Goal: Navigation & Orientation: Find specific page/section

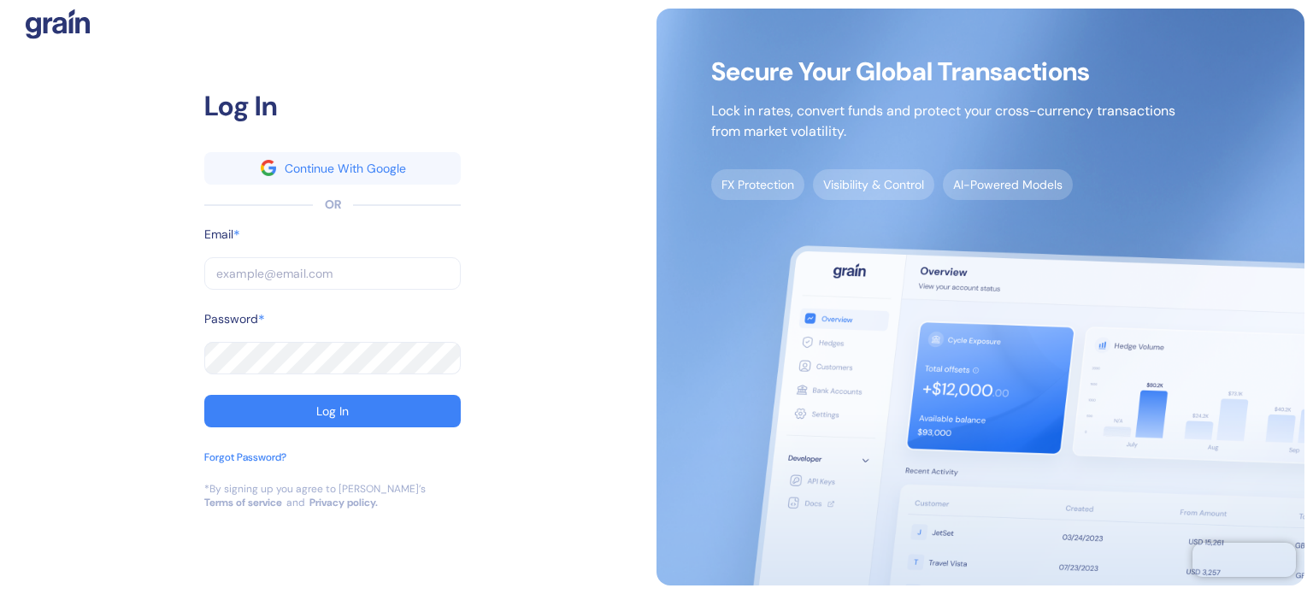
click at [280, 280] on input "text" at bounding box center [332, 273] width 256 height 32
paste input "[EMAIL_ADDRESS][DOMAIN_NAME]"
type input "[EMAIL_ADDRESS][DOMAIN_NAME]"
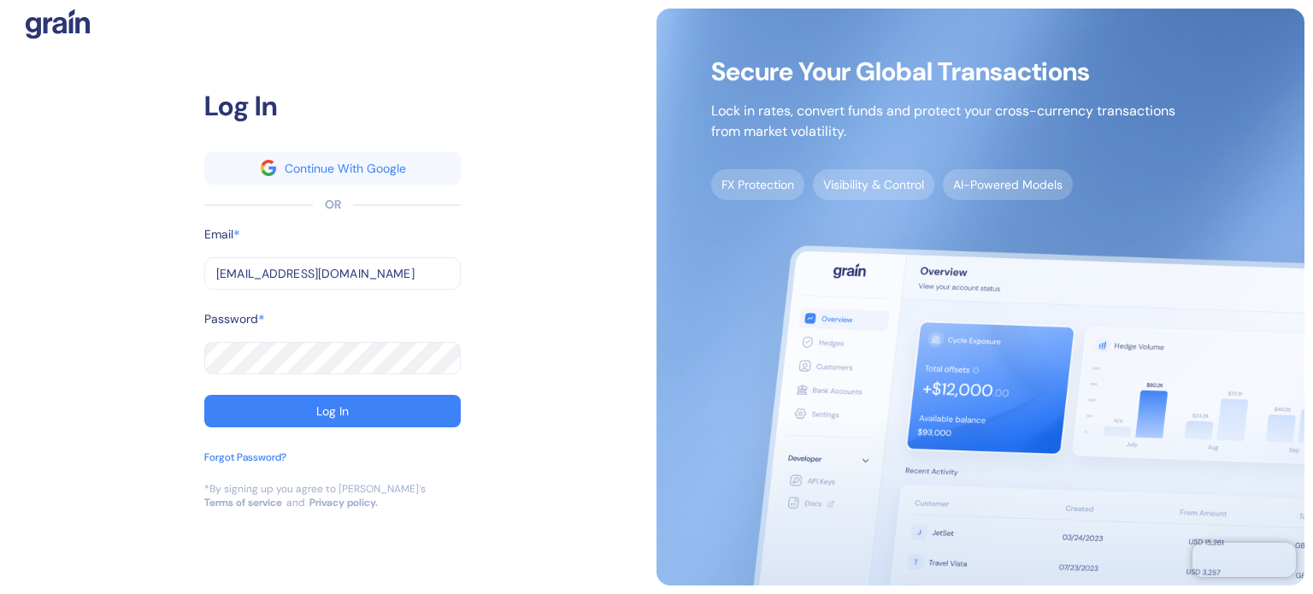
click at [307, 408] on button "Log In" at bounding box center [332, 411] width 256 height 32
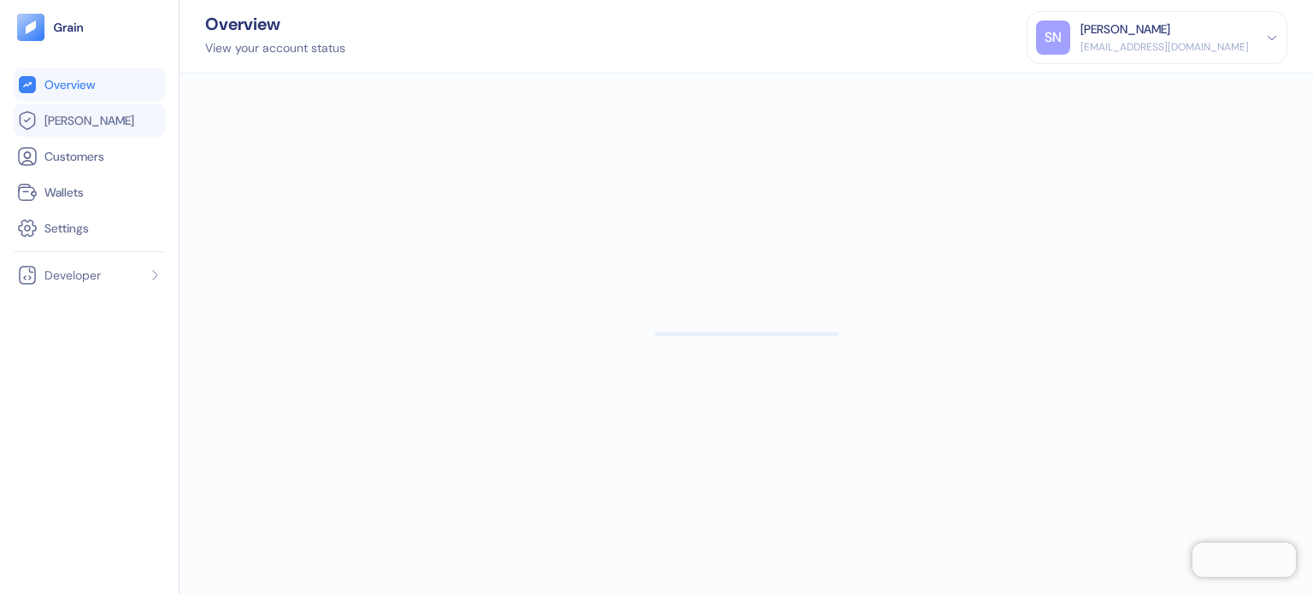
click at [87, 132] on li "[PERSON_NAME]" at bounding box center [89, 120] width 151 height 32
click at [91, 126] on link "[PERSON_NAME]" at bounding box center [89, 120] width 144 height 21
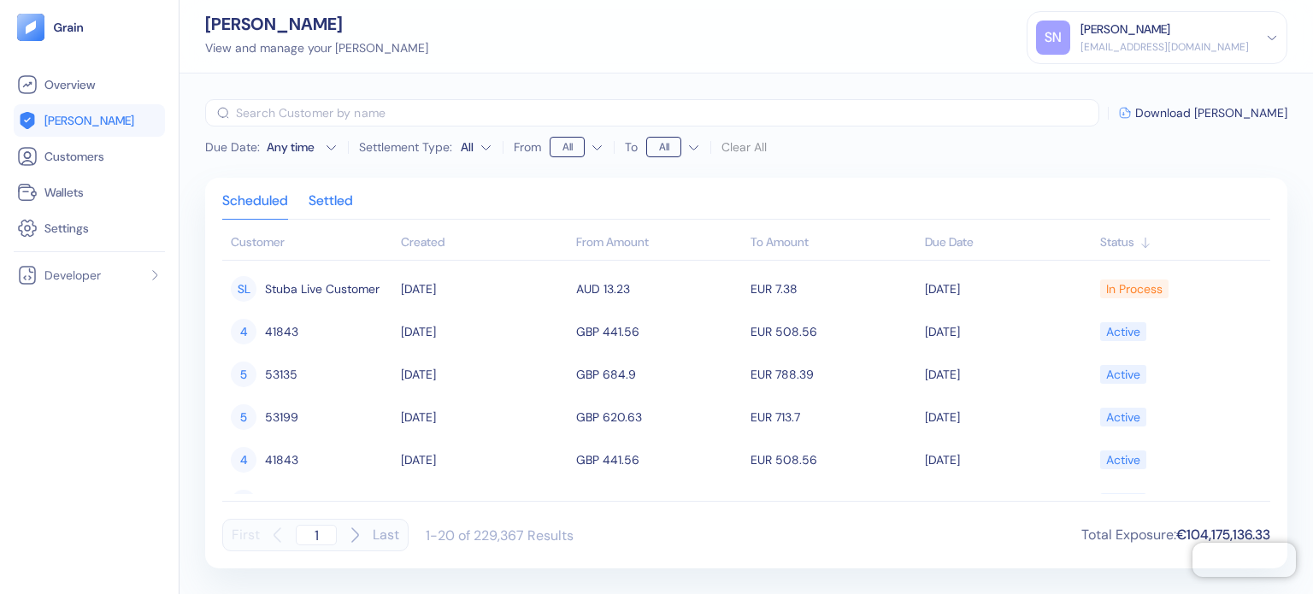
click at [341, 201] on div "Settled" at bounding box center [331, 207] width 44 height 24
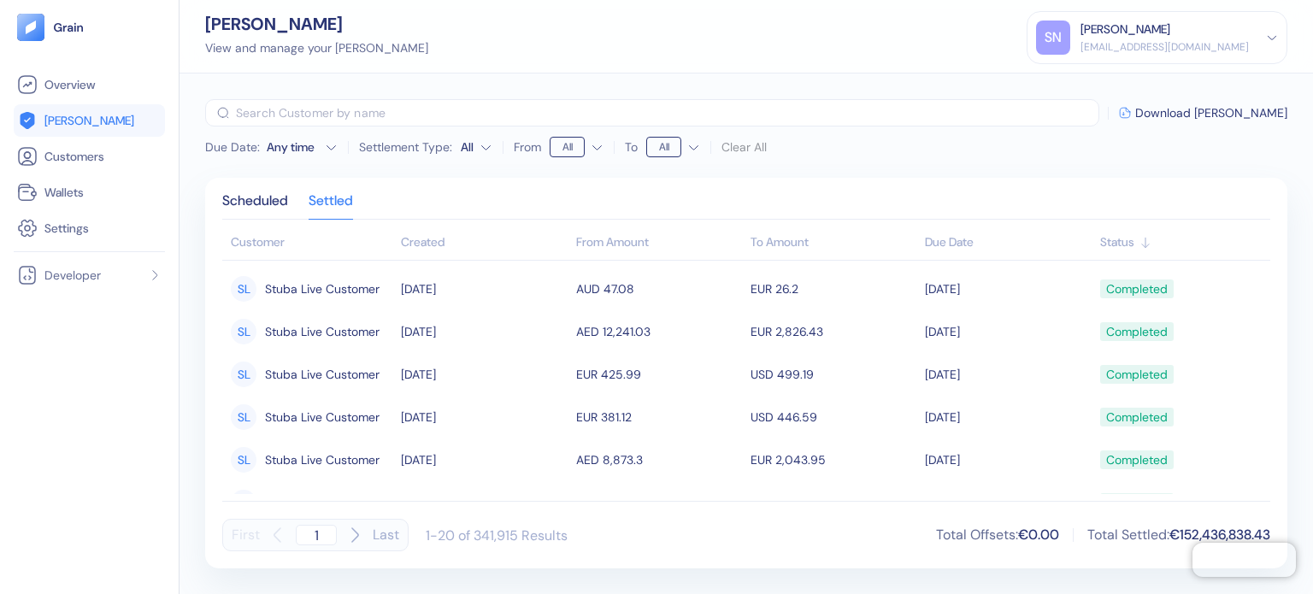
click at [436, 239] on div "Created" at bounding box center [484, 242] width 166 height 18
click at [441, 242] on div "Created" at bounding box center [484, 242] width 166 height 18
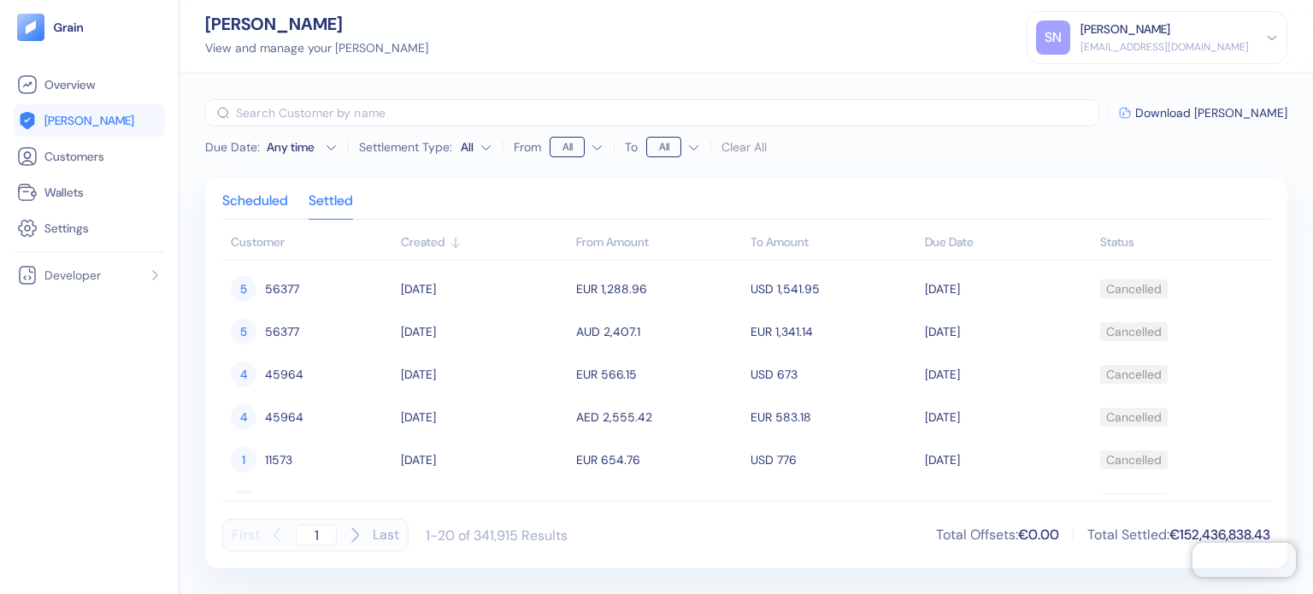
click at [258, 197] on div "Scheduled" at bounding box center [255, 207] width 66 height 24
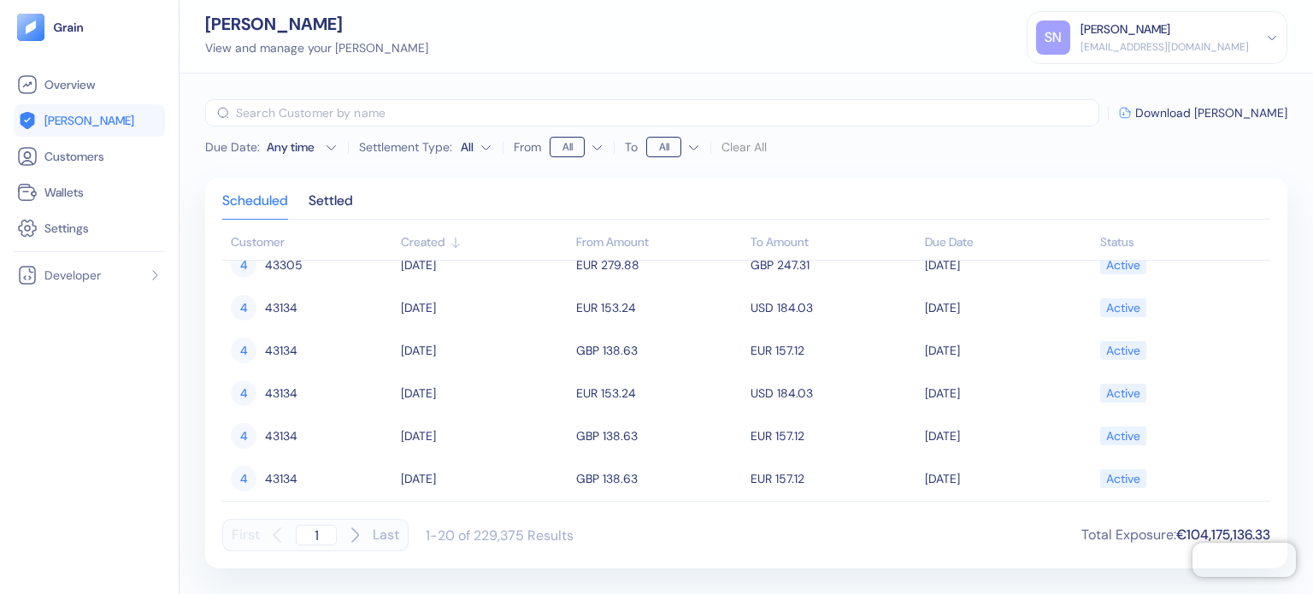
scroll to position [342, 0]
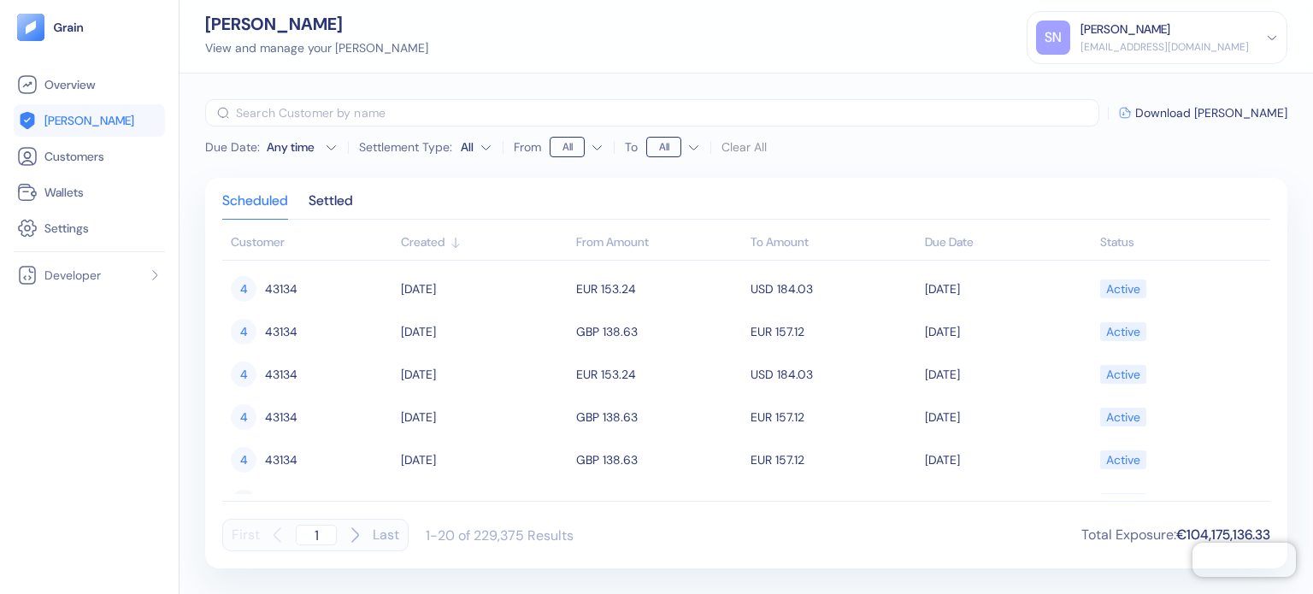
click at [576, 148] on html "Pingdom Check: App Online Overview [PERSON_NAME] Customers Wallets Settings Dev…" at bounding box center [656, 297] width 1313 height 594
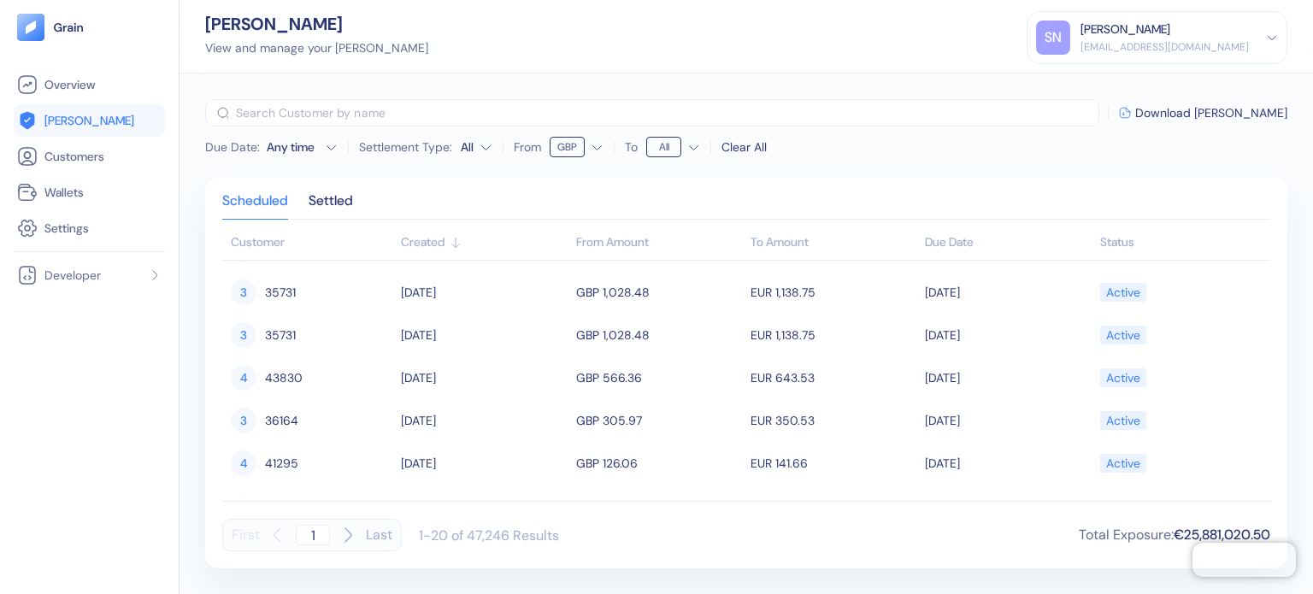
scroll to position [513, 0]
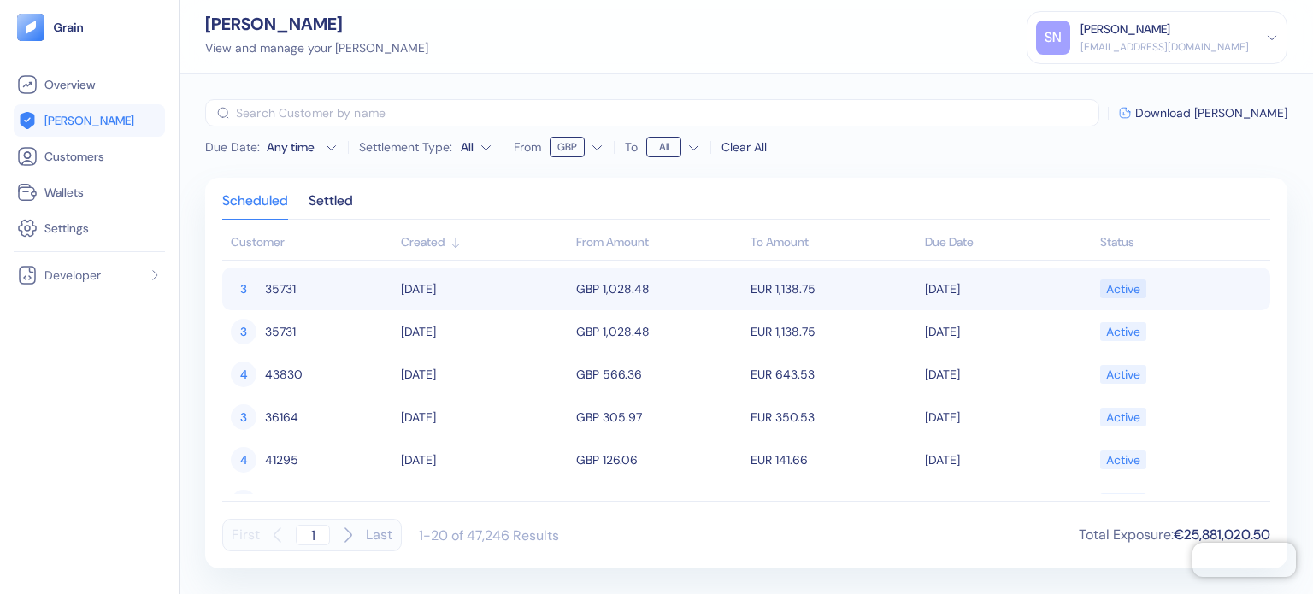
click at [360, 282] on div "3 35731" at bounding box center [312, 288] width 162 height 29
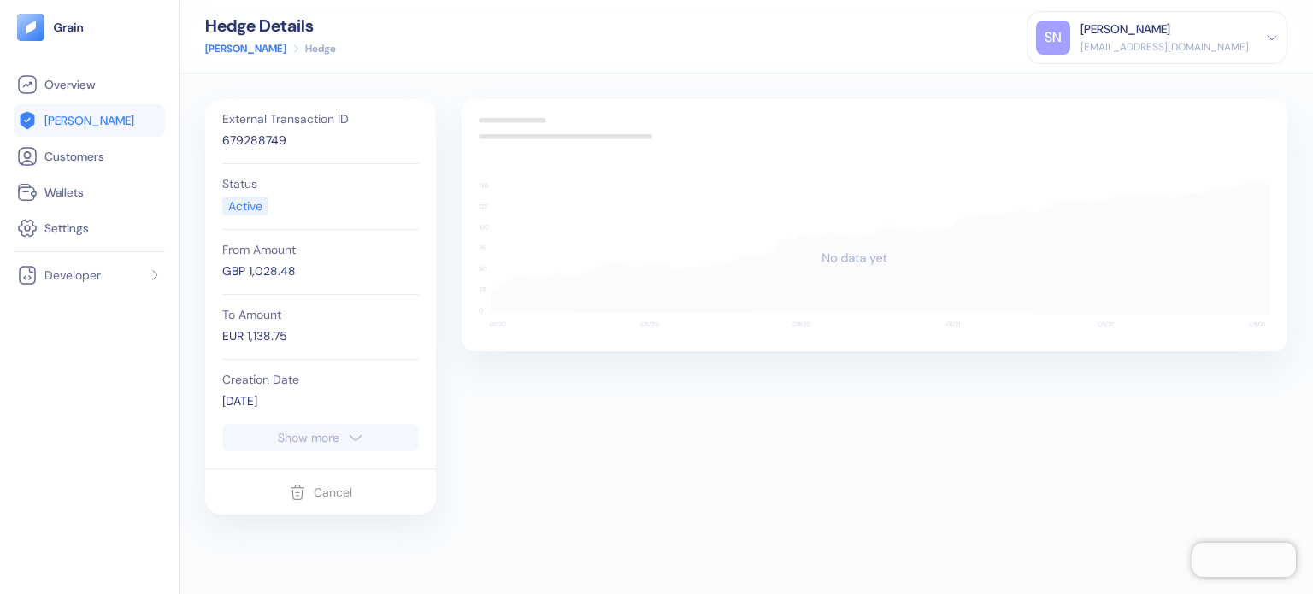
click at [268, 147] on div "679288749" at bounding box center [320, 141] width 197 height 18
click at [55, 79] on span "Overview" at bounding box center [69, 84] width 50 height 17
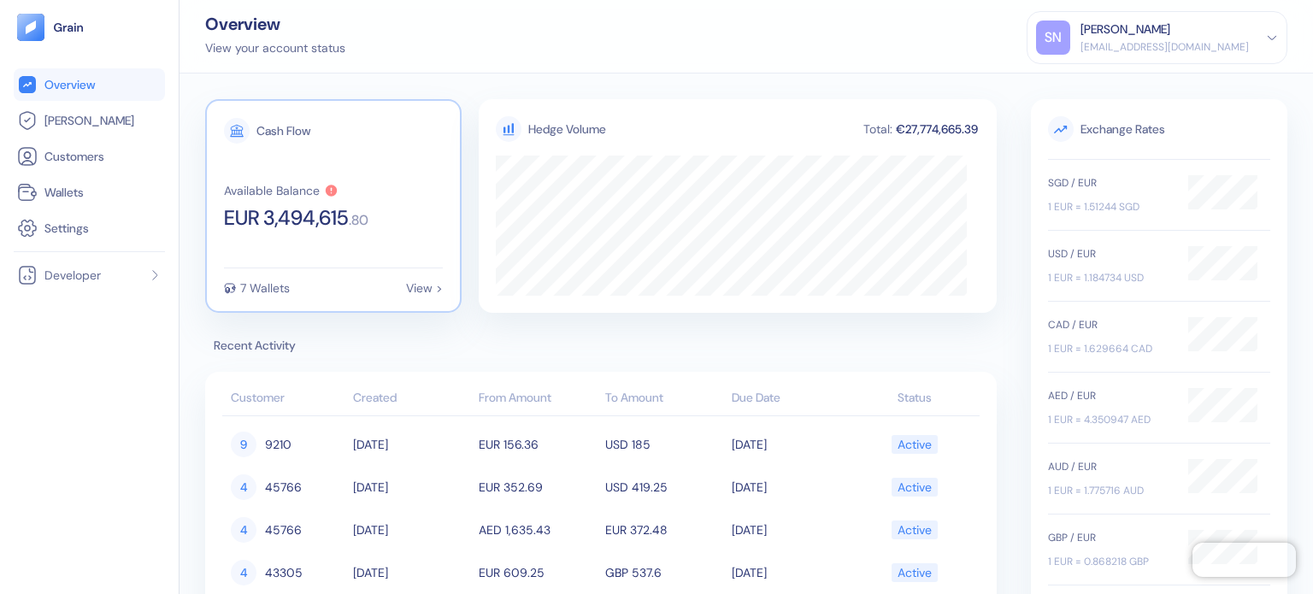
click at [307, 208] on span "EUR 3,494,615" at bounding box center [286, 218] width 125 height 21
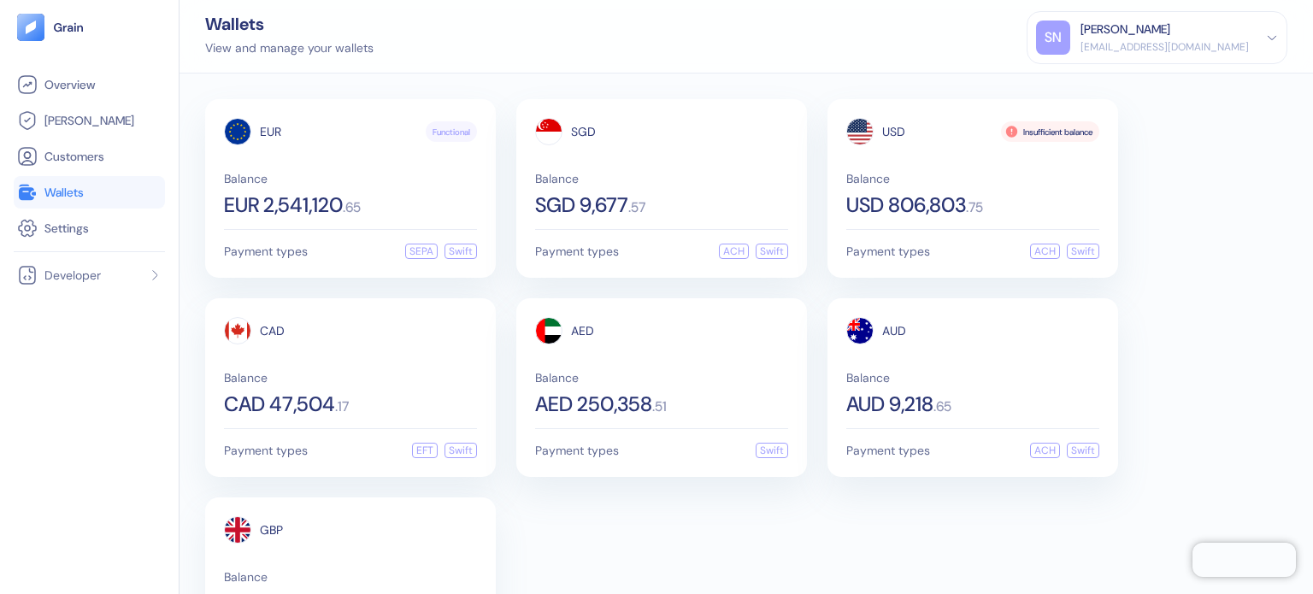
click at [99, 195] on link "Wallets" at bounding box center [89, 192] width 144 height 21
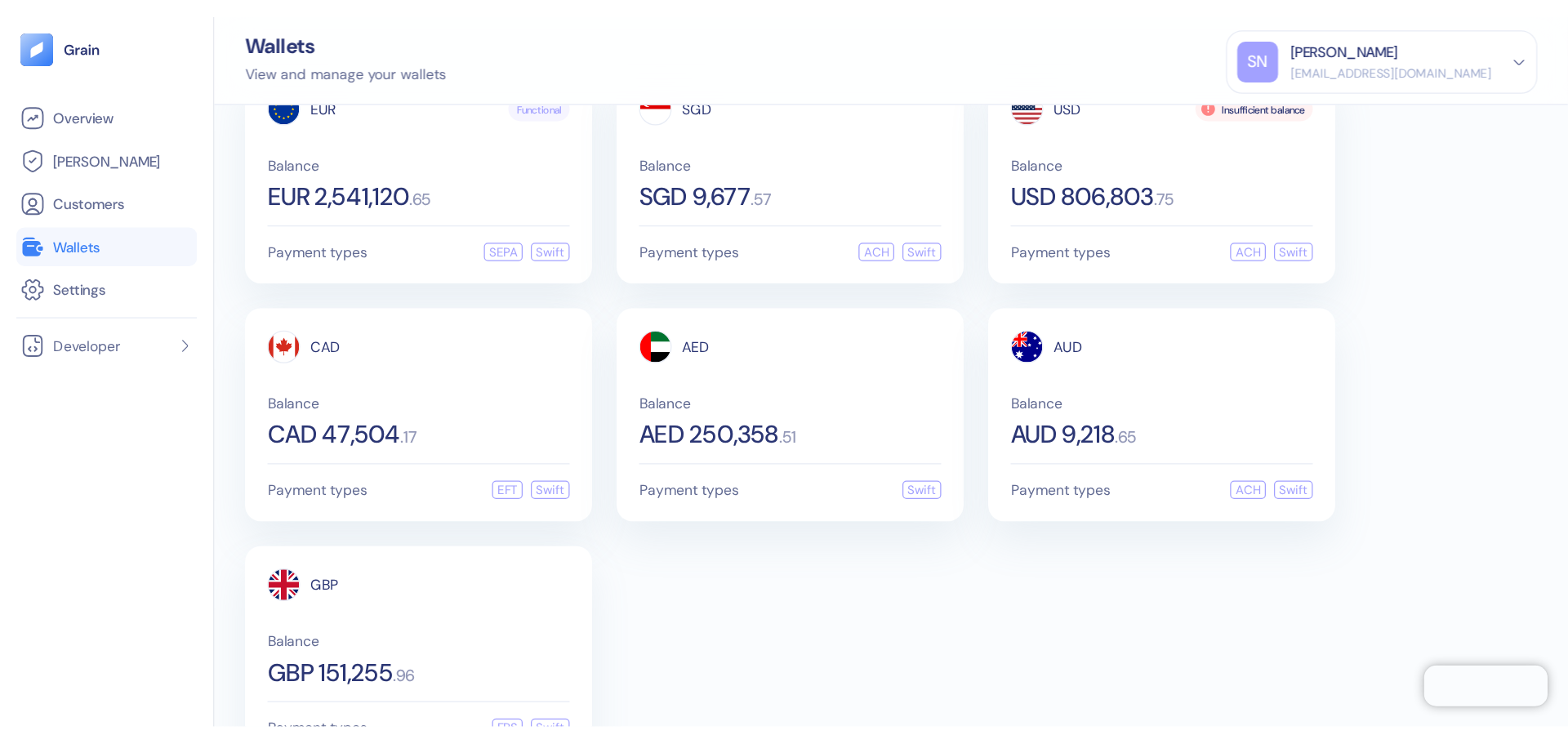
scroll to position [98, 0]
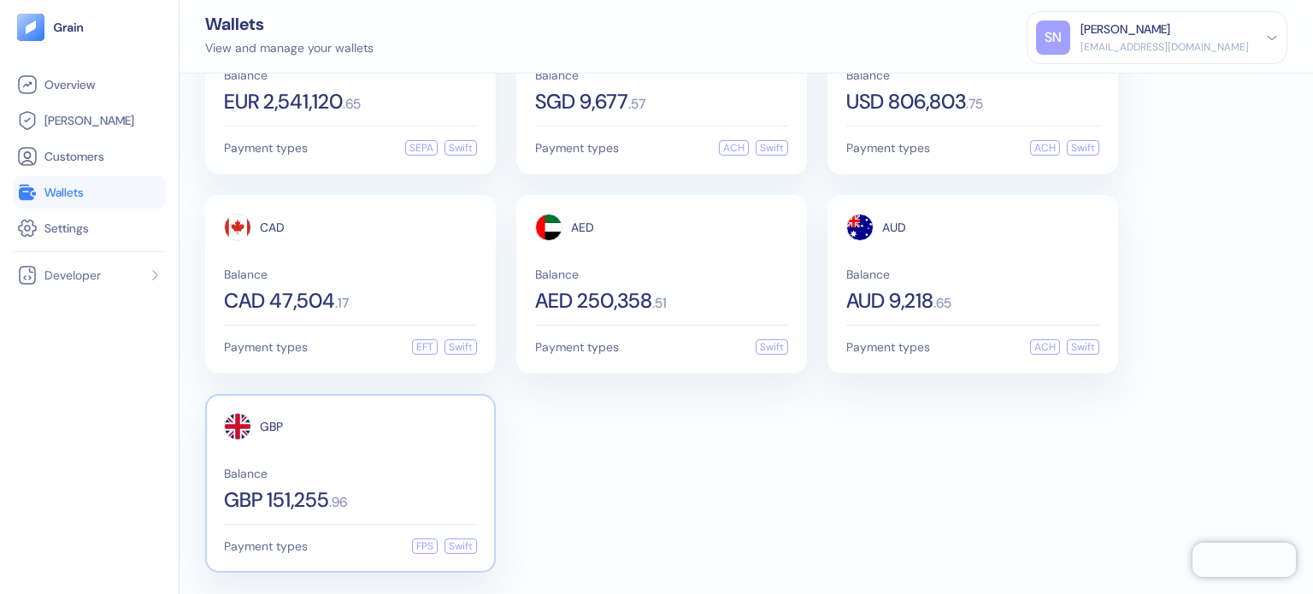
click at [357, 468] on span "Balance" at bounding box center [350, 474] width 253 height 12
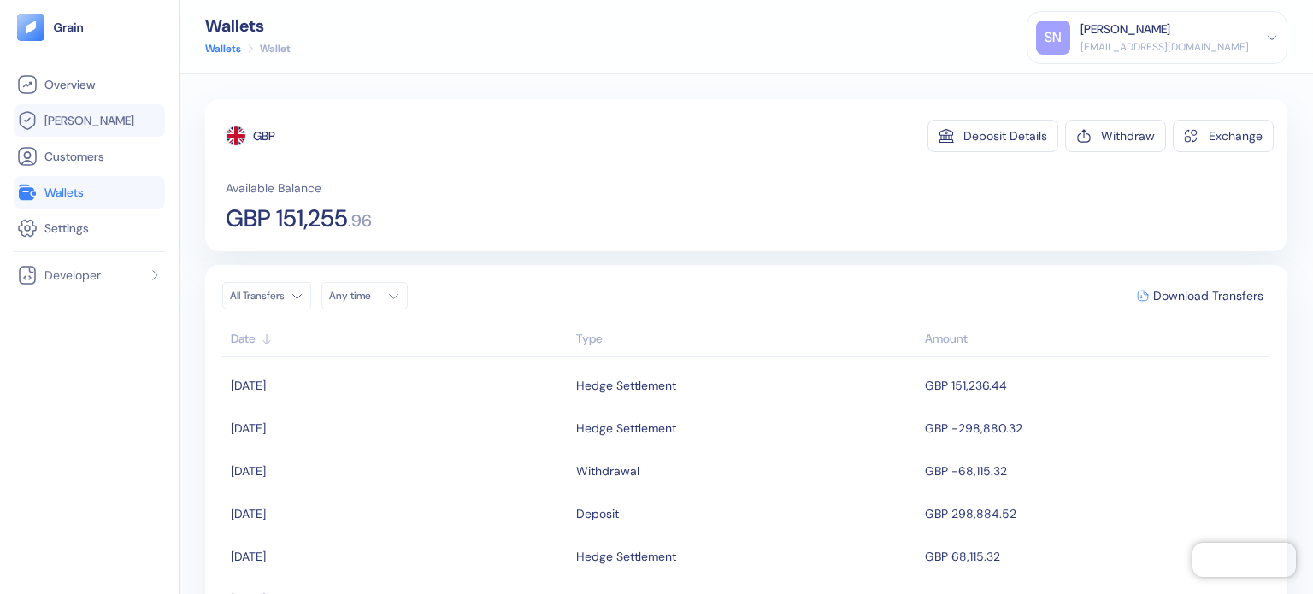
click at [85, 115] on span "[PERSON_NAME]" at bounding box center [89, 120] width 90 height 17
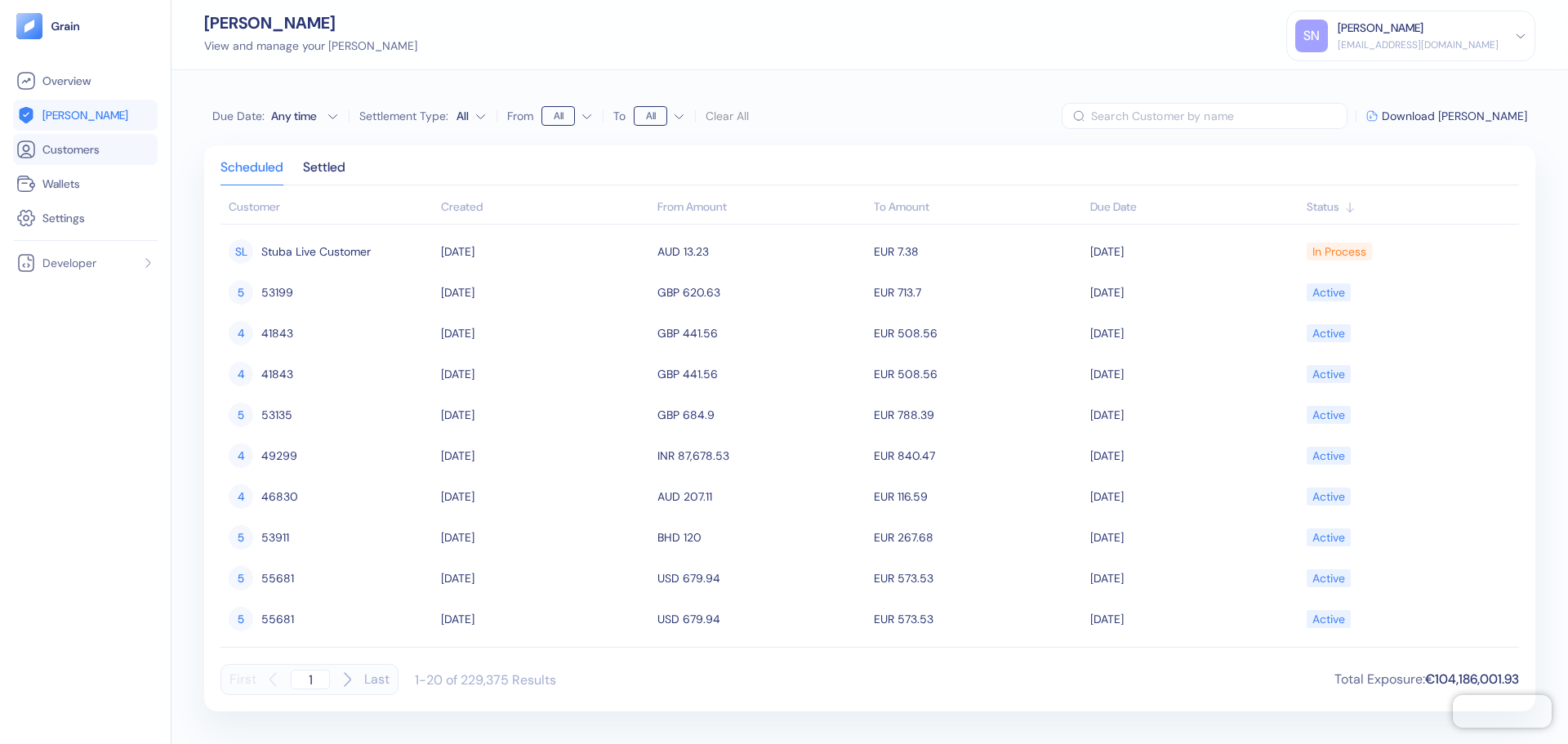
click at [50, 152] on span "Customers" at bounding box center [71, 149] width 57 height 16
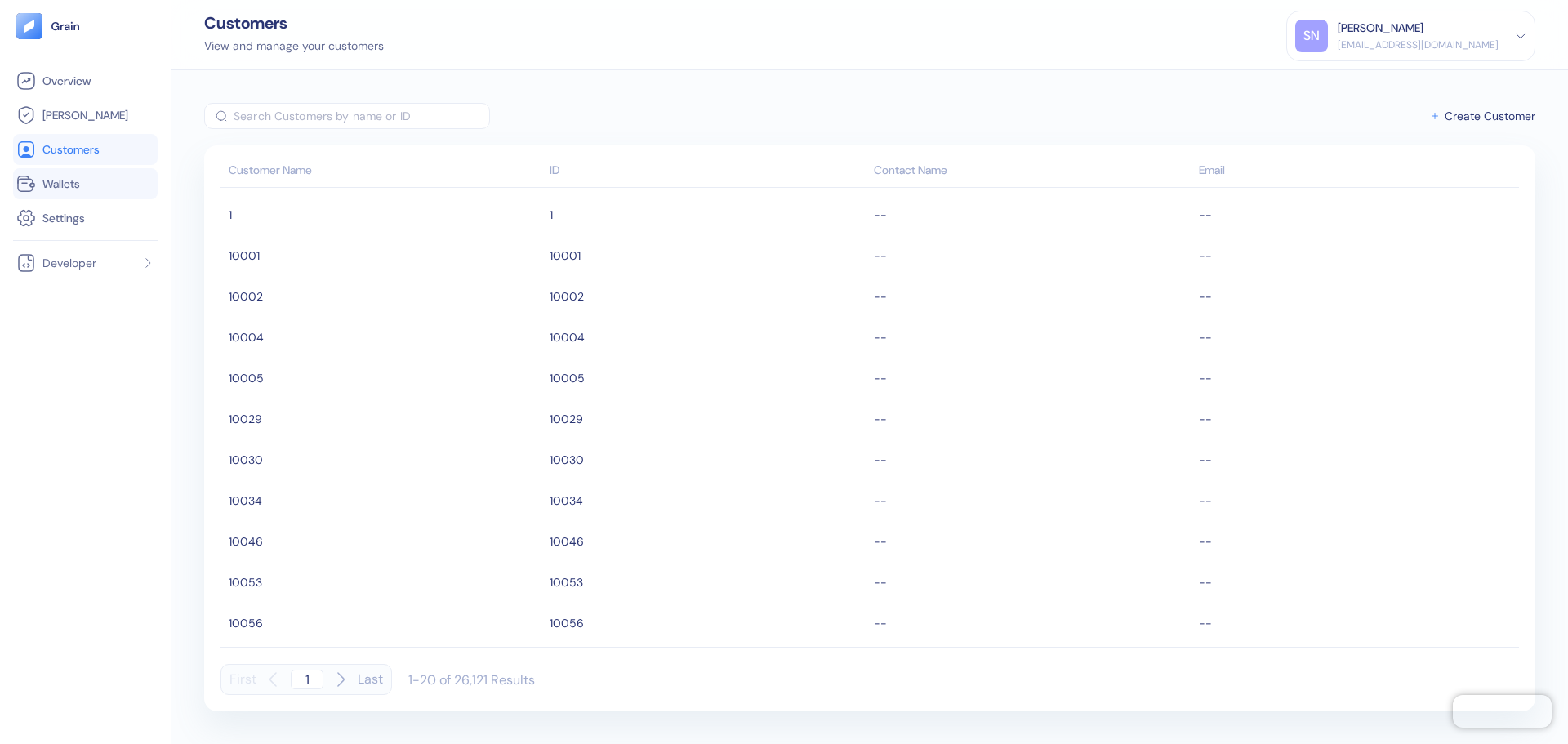
click at [71, 182] on span "Wallets" at bounding box center [60, 183] width 37 height 16
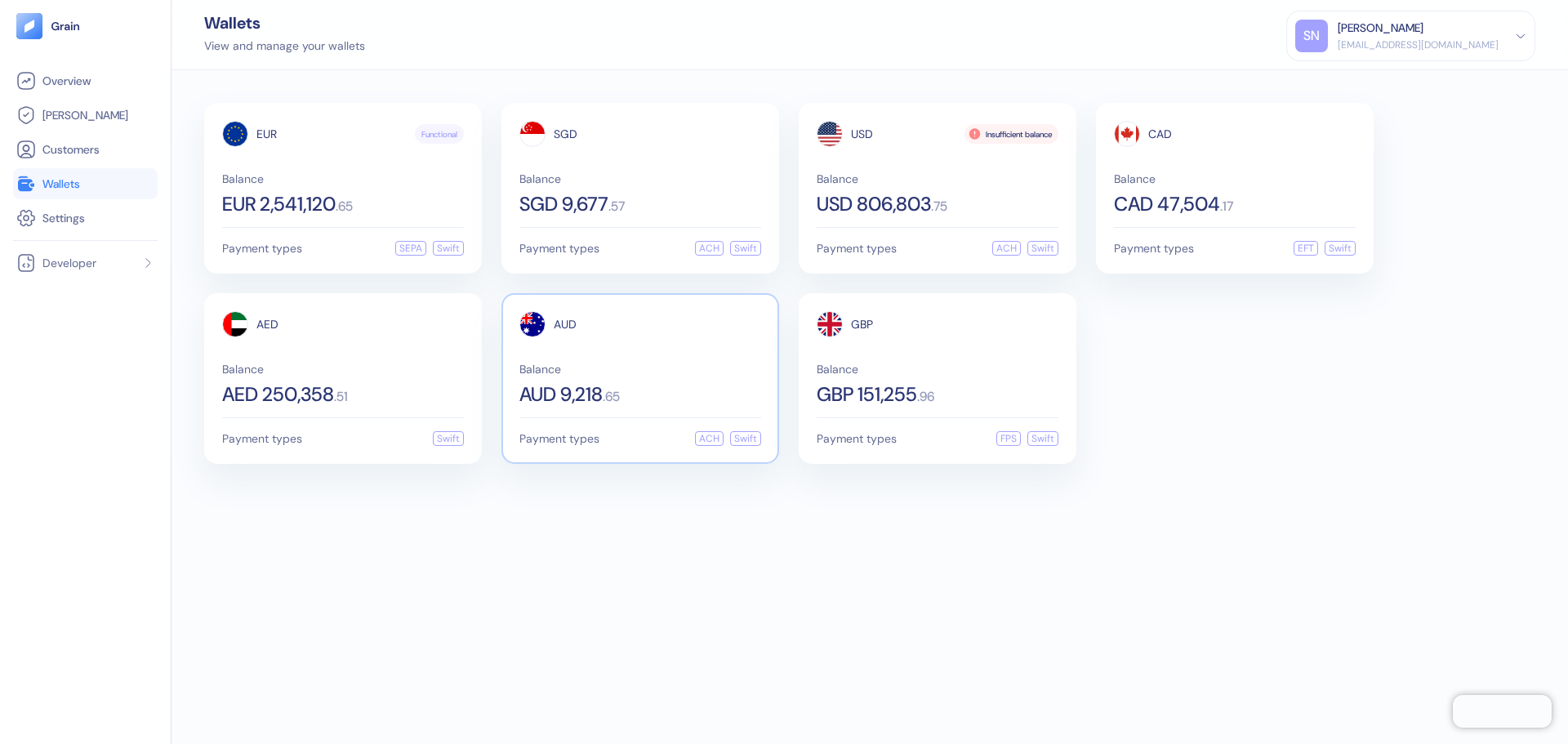
click at [739, 368] on span "Balance" at bounding box center [640, 369] width 242 height 11
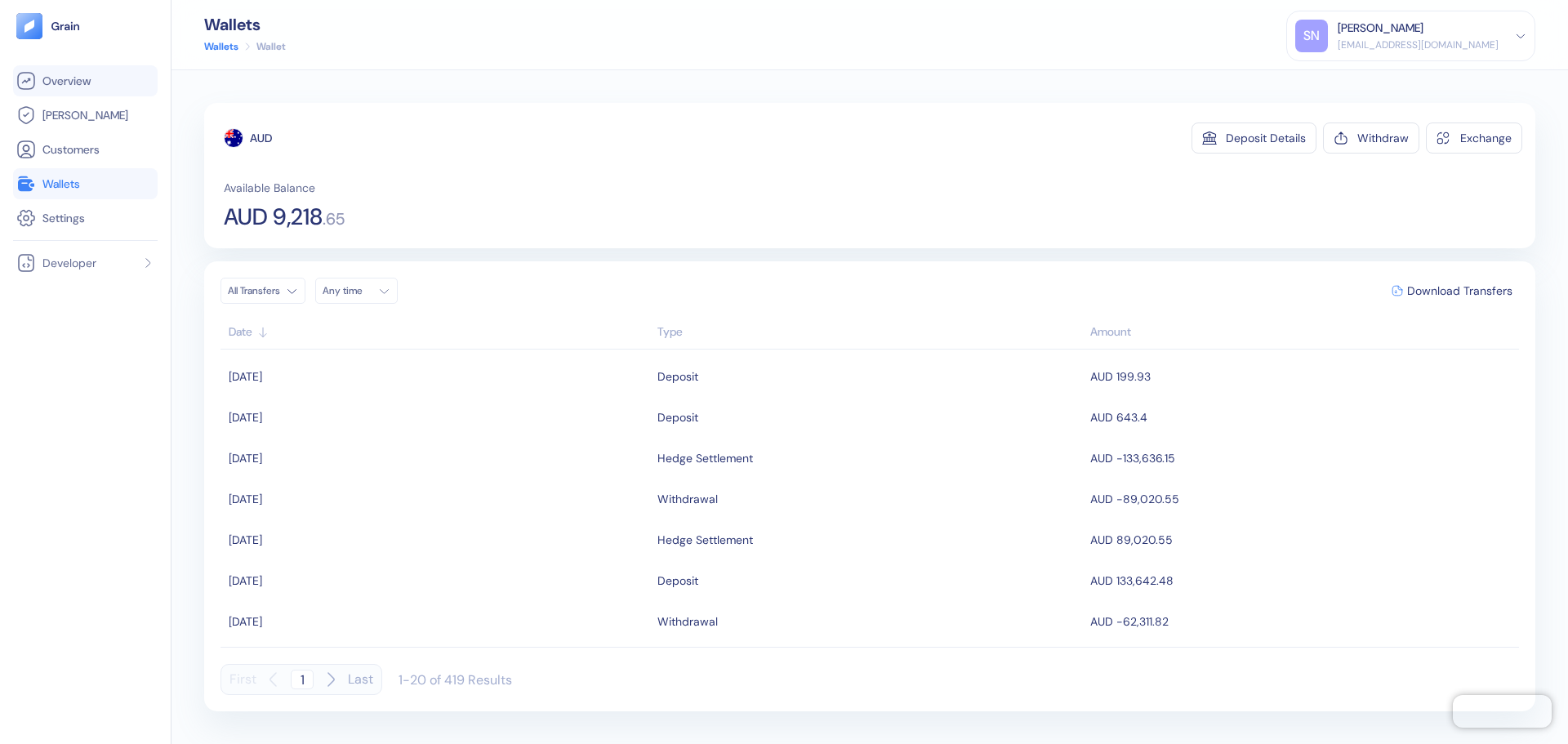
click at [83, 85] on span "Overview" at bounding box center [66, 80] width 48 height 16
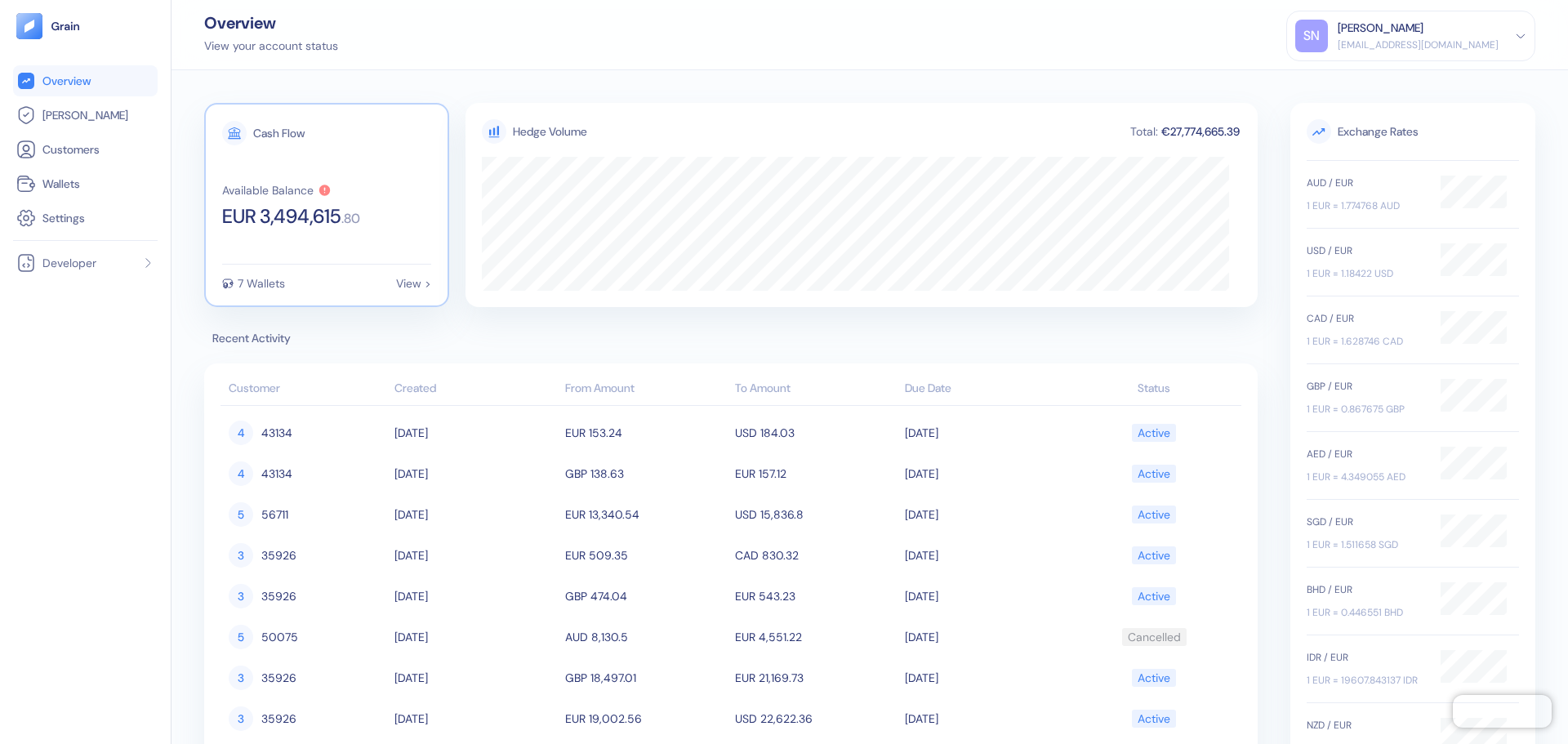
click at [373, 254] on div "Cash Flow Available Balance EUR 3,494,615 . 80 7 Wallets View >" at bounding box center [327, 205] width 245 height 204
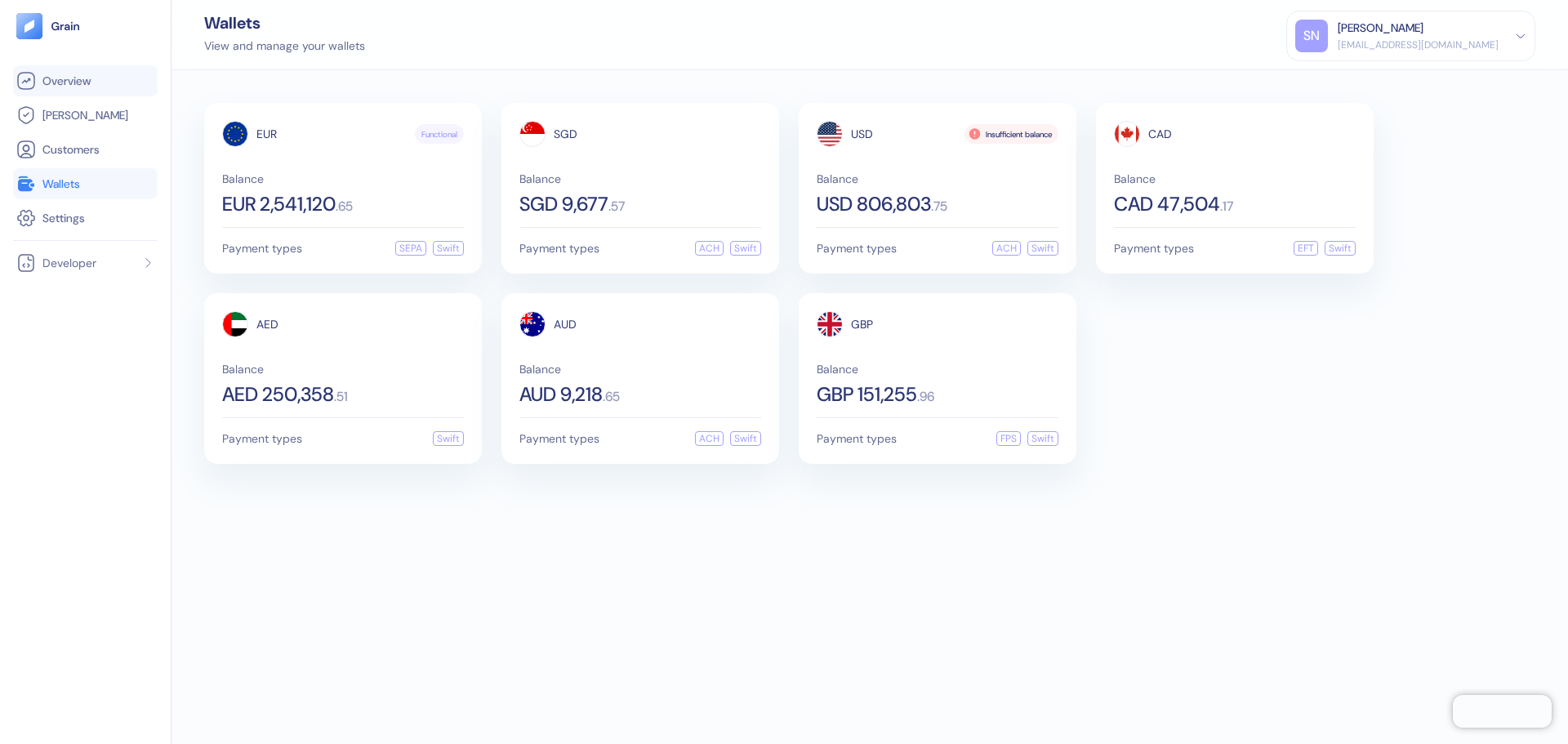
click at [120, 78] on link "Overview" at bounding box center [85, 80] width 138 height 20
